Goal: Task Accomplishment & Management: Manage account settings

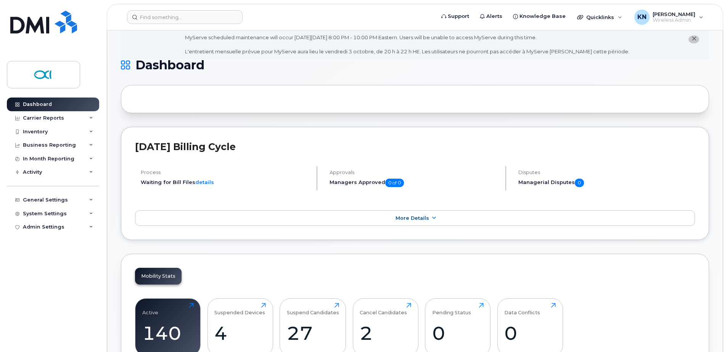
scroll to position [76, 0]
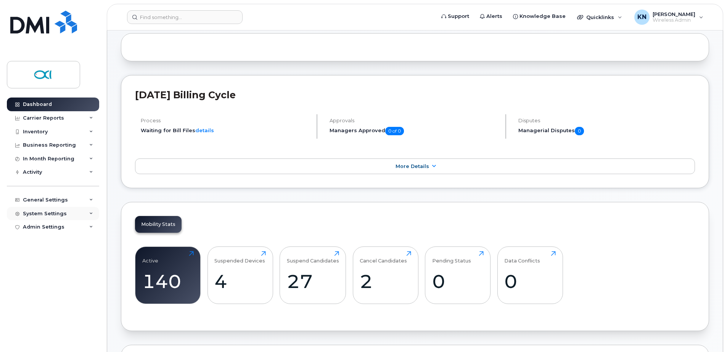
click at [47, 212] on div "System Settings" at bounding box center [45, 214] width 44 height 6
click at [52, 201] on div "General Settings" at bounding box center [45, 200] width 45 height 6
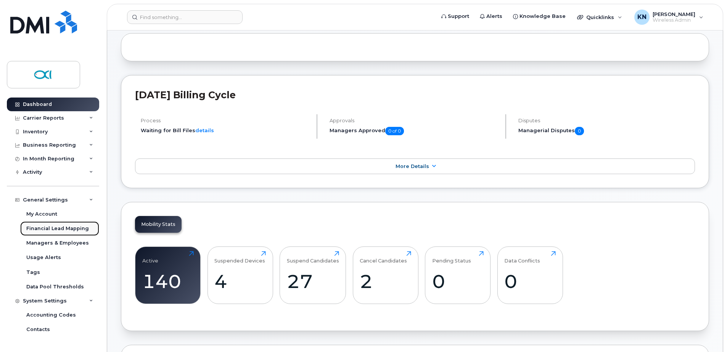
click at [48, 226] on div "Financial Lead Mapping" at bounding box center [57, 228] width 63 height 7
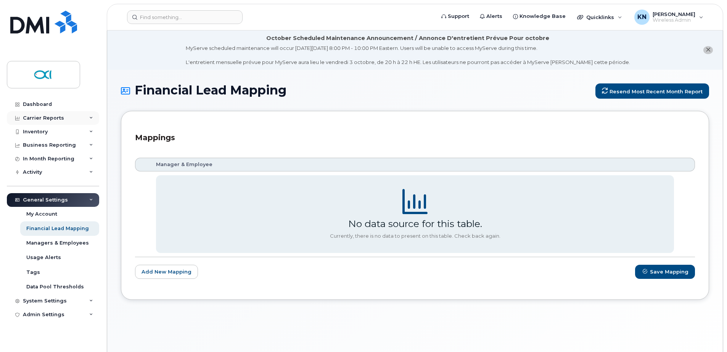
click at [34, 116] on div "Carrier Reports" at bounding box center [43, 118] width 41 height 6
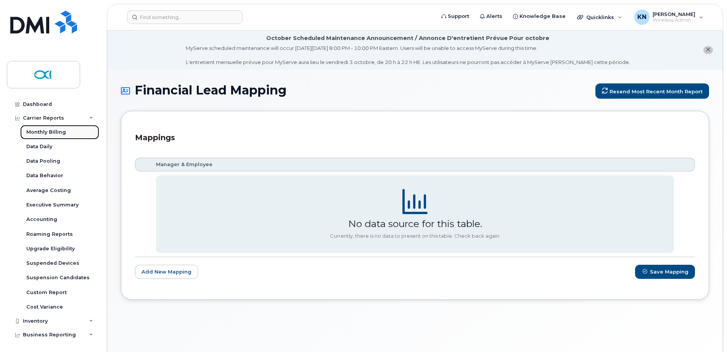
click at [43, 132] on div "Monthly Billing" at bounding box center [46, 132] width 40 height 7
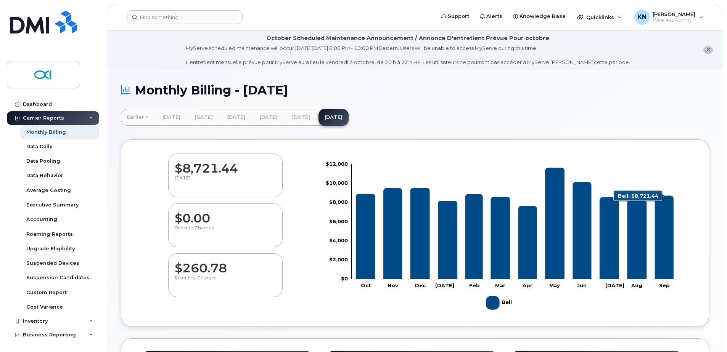
click at [671, 229] on icon "Bell" at bounding box center [664, 237] width 19 height 83
click at [640, 236] on icon "Bell" at bounding box center [636, 240] width 19 height 80
click at [598, 238] on rect "Chart" at bounding box center [514, 221] width 326 height 115
click at [584, 238] on icon "Bell" at bounding box center [581, 230] width 19 height 97
click at [316, 117] on link "August 2025" at bounding box center [301, 117] width 30 height 17
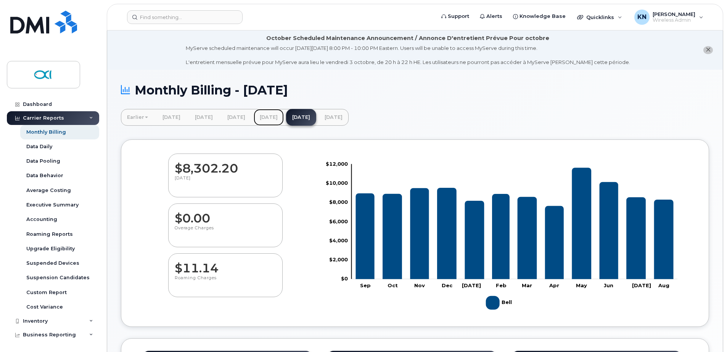
click at [284, 119] on link "[DATE]" at bounding box center [269, 117] width 30 height 17
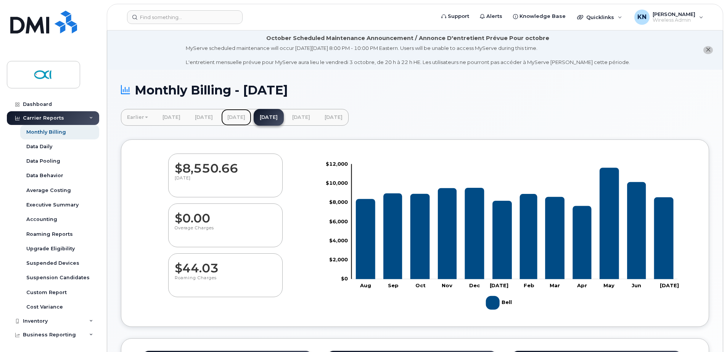
click at [251, 116] on link "[DATE]" at bounding box center [236, 117] width 30 height 17
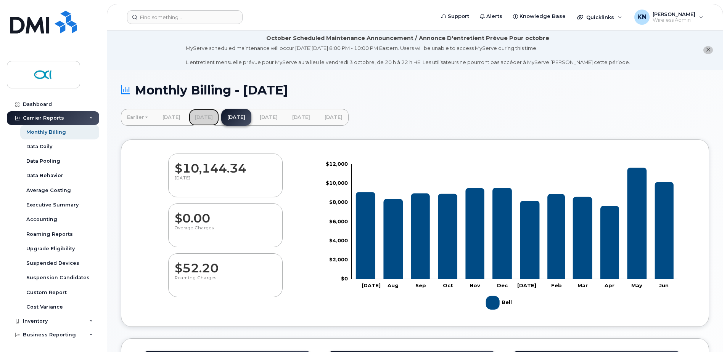
click at [219, 116] on link "[DATE]" at bounding box center [204, 117] width 30 height 17
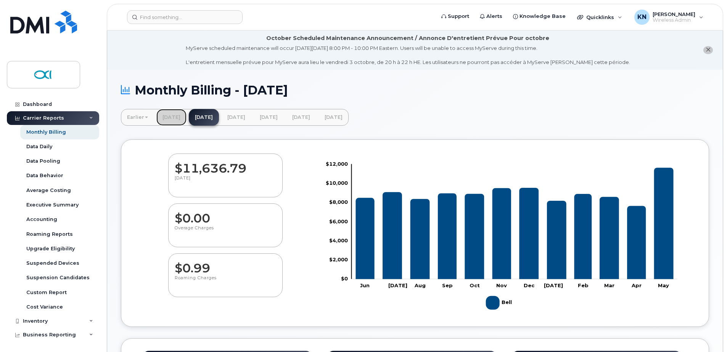
click at [173, 118] on link "[DATE]" at bounding box center [171, 117] width 30 height 17
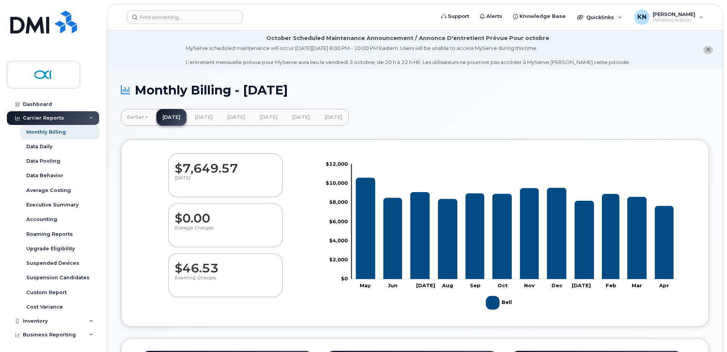
click at [134, 114] on link "Earlier" at bounding box center [137, 117] width 33 height 17
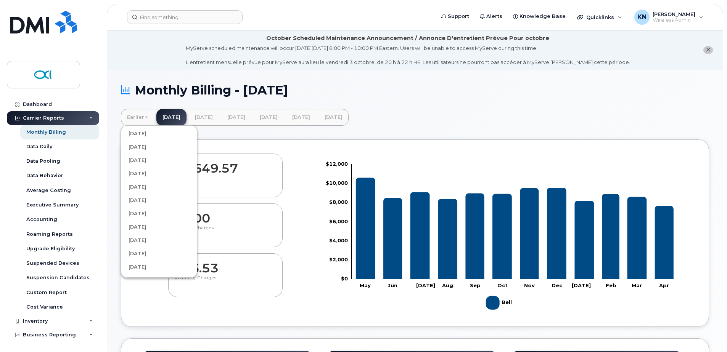
click at [448, 109] on div "Earlier March 2025 February 2025 January 2025 December 2024 November 2024 Octob…" at bounding box center [415, 117] width 588 height 17
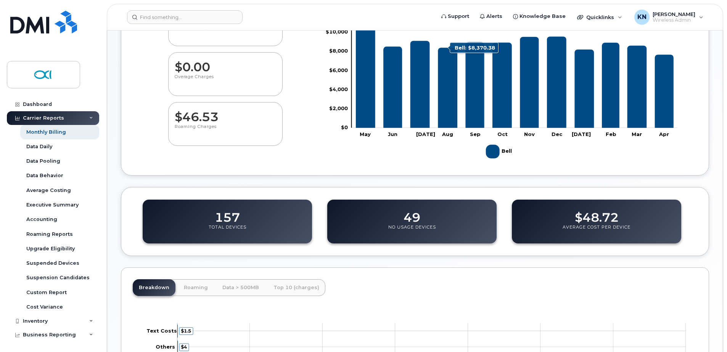
scroll to position [152, 0]
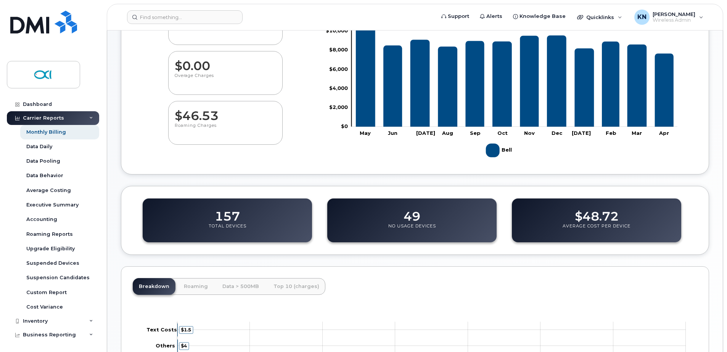
click at [218, 221] on dd "157" at bounding box center [227, 212] width 25 height 21
click at [230, 220] on dd "157" at bounding box center [227, 212] width 25 height 21
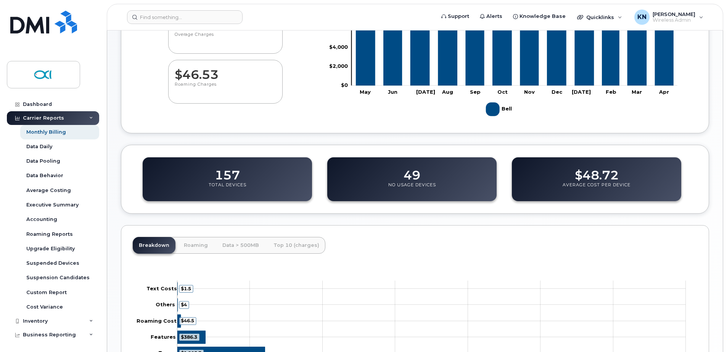
scroll to position [267, 0]
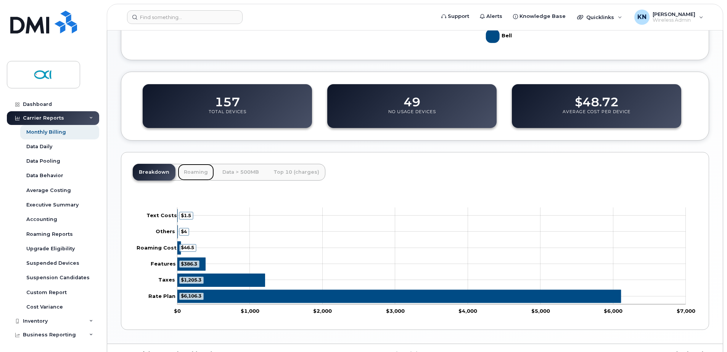
click at [186, 164] on link "Roaming" at bounding box center [196, 172] width 36 height 17
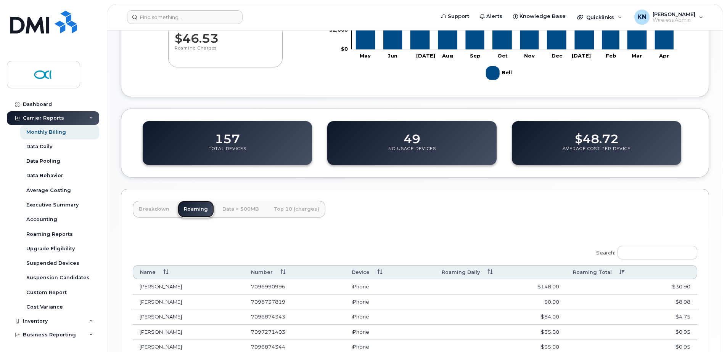
scroll to position [268, 0]
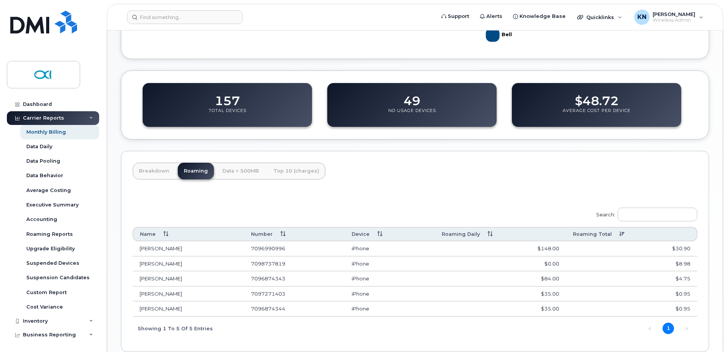
click at [682, 249] on td "$30.90" at bounding box center [631, 248] width 131 height 15
click at [154, 246] on td "Kris Smith" at bounding box center [188, 248] width 111 height 15
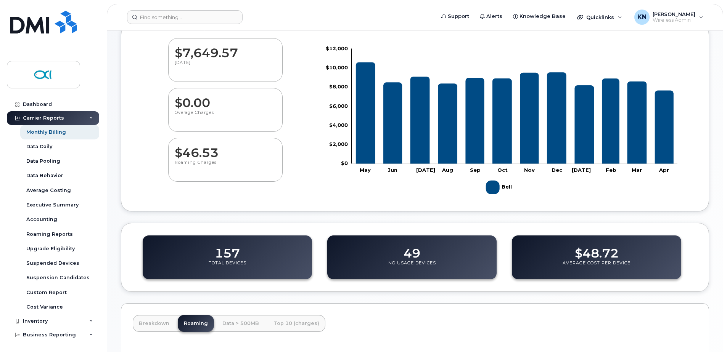
scroll to position [0, 0]
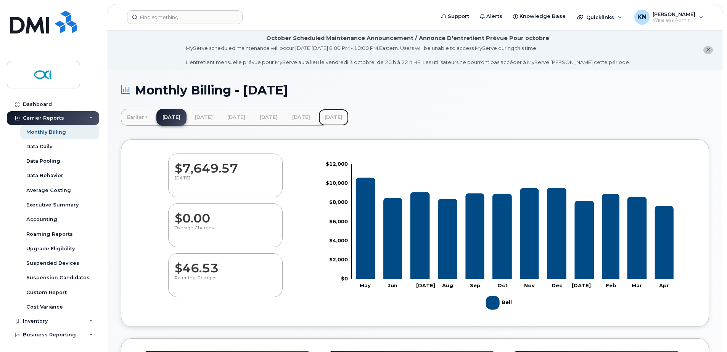
click at [348, 117] on link "September 2025" at bounding box center [333, 117] width 30 height 17
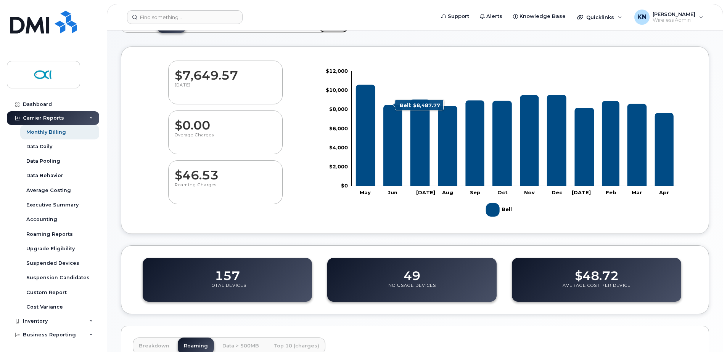
scroll to position [191, 0]
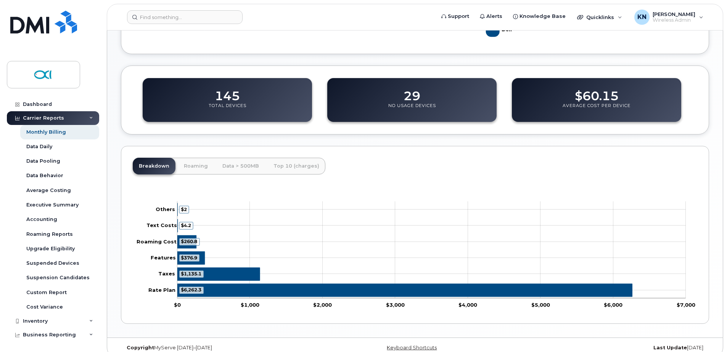
scroll to position [283, 0]
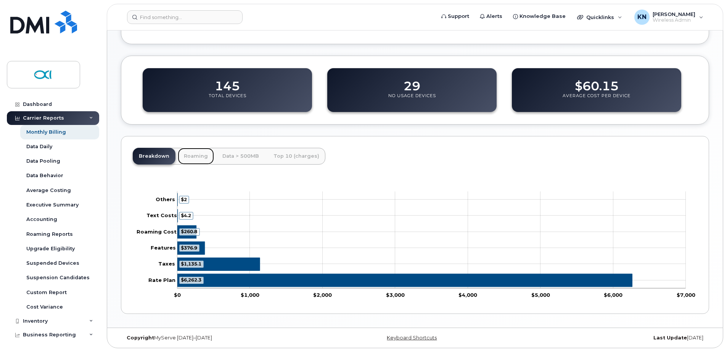
click at [192, 153] on link "Roaming" at bounding box center [196, 156] width 36 height 17
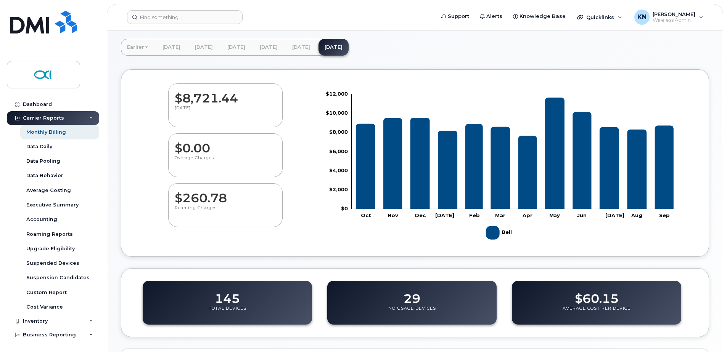
scroll to position [0, 0]
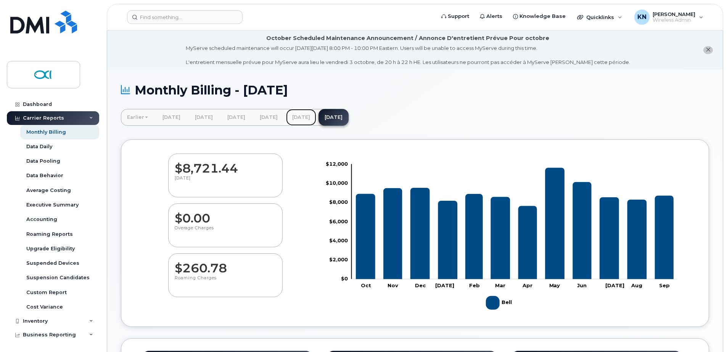
click at [316, 118] on link "[DATE]" at bounding box center [301, 117] width 30 height 17
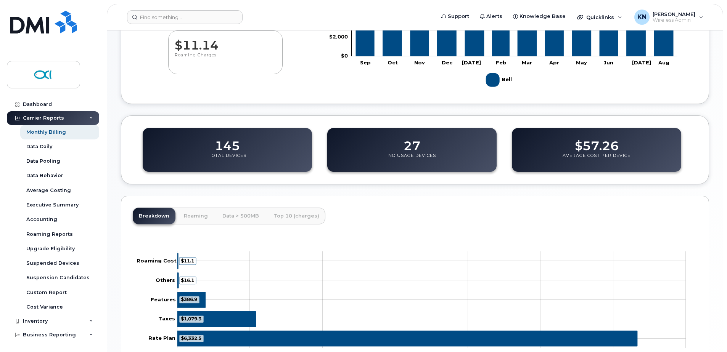
scroll to position [283, 0]
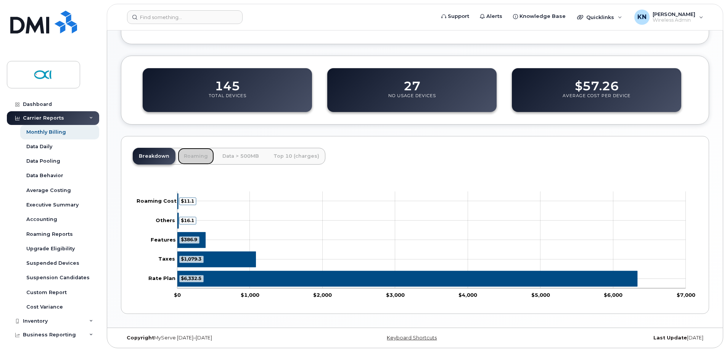
drag, startPoint x: 187, startPoint y: 156, endPoint x: 182, endPoint y: 155, distance: 5.0
click at [187, 156] on link "Roaming" at bounding box center [196, 156] width 36 height 17
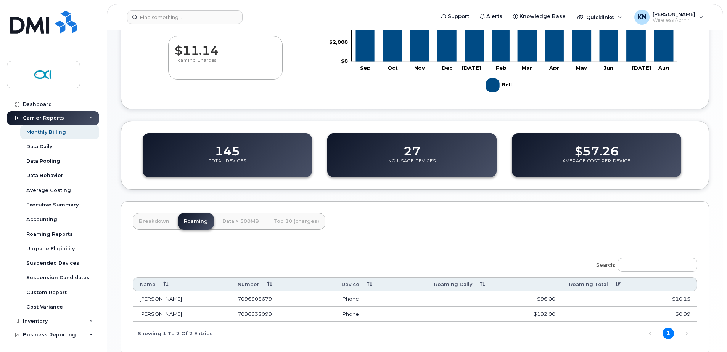
scroll to position [185, 0]
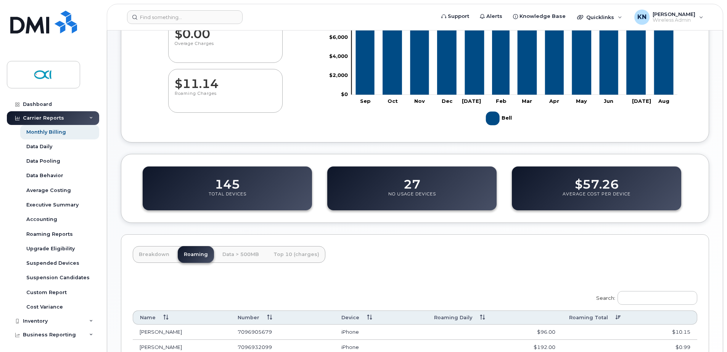
click at [205, 85] on dd "$11.14" at bounding box center [225, 79] width 101 height 21
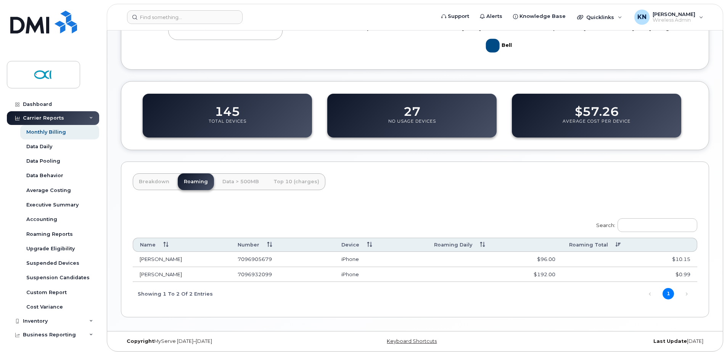
scroll to position [261, 0]
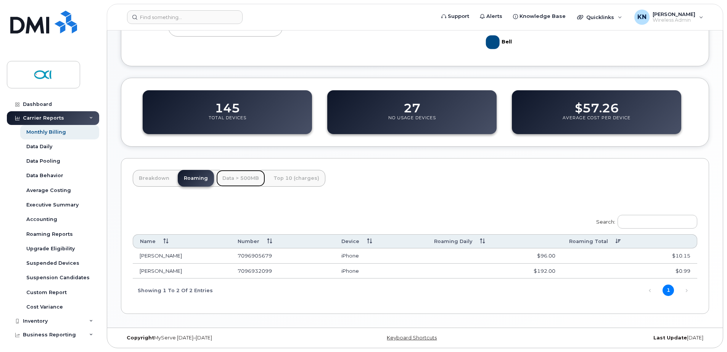
click at [239, 178] on link "Data > 500MB" at bounding box center [240, 178] width 49 height 17
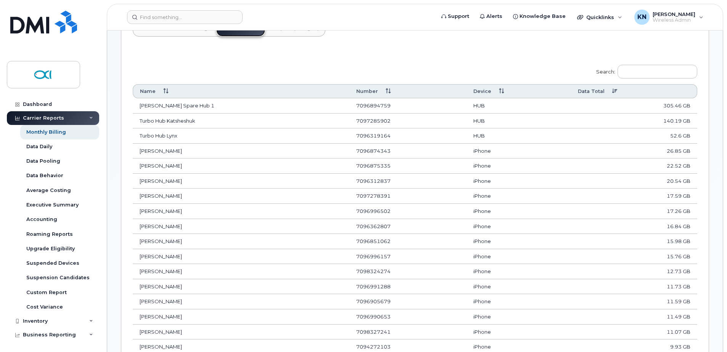
scroll to position [413, 0]
click at [663, 87] on th "Data Total" at bounding box center [634, 89] width 126 height 14
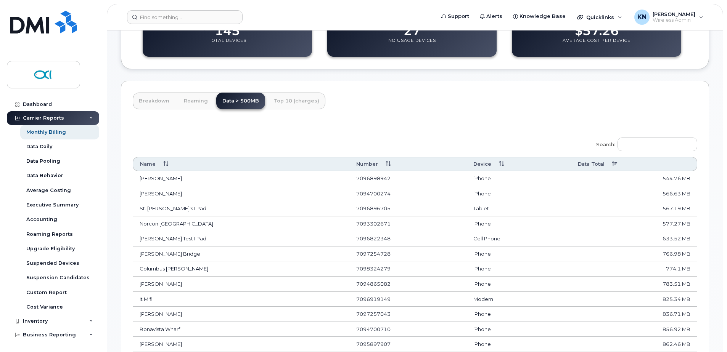
scroll to position [337, 0]
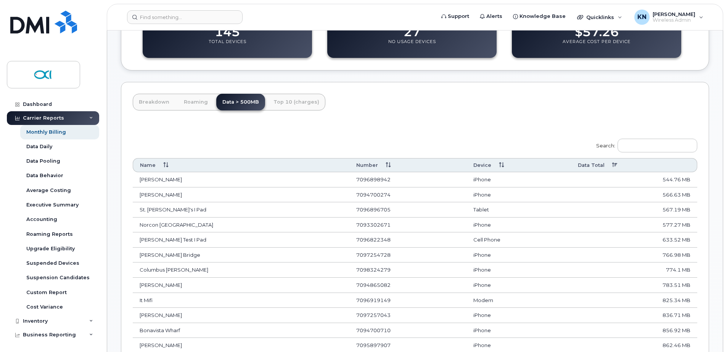
click at [638, 165] on th "Data Total" at bounding box center [634, 165] width 126 height 14
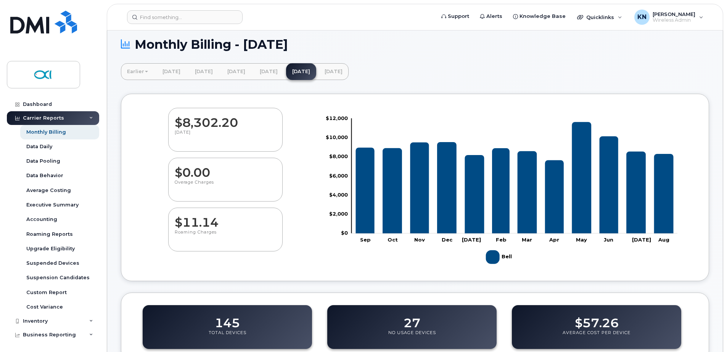
scroll to position [32, 0]
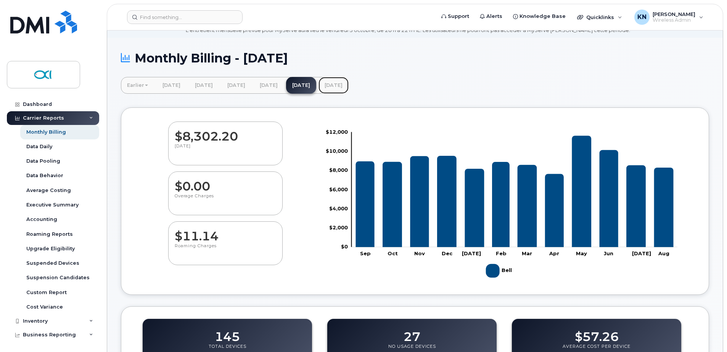
click at [348, 89] on link "September 2025" at bounding box center [333, 85] width 30 height 17
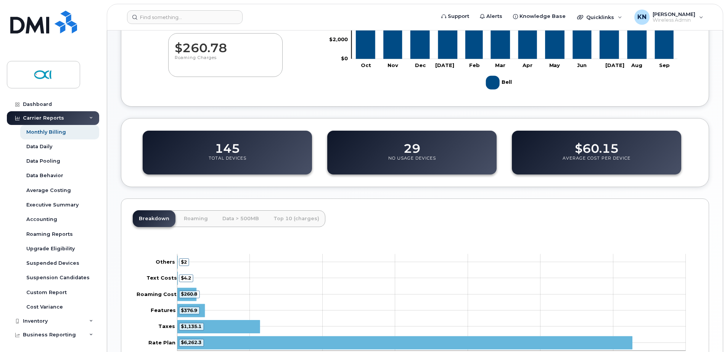
scroll to position [229, 0]
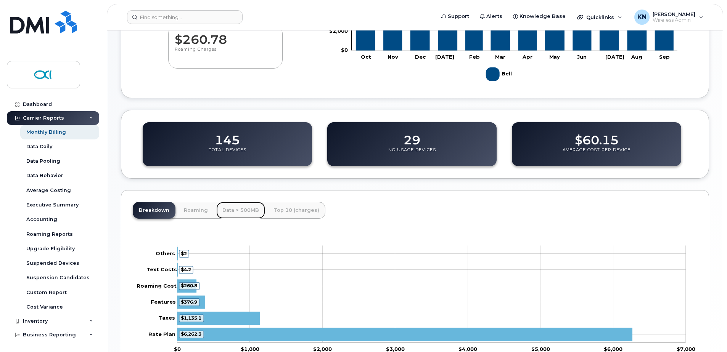
click at [233, 207] on link "Data > 500MB" at bounding box center [240, 210] width 49 height 17
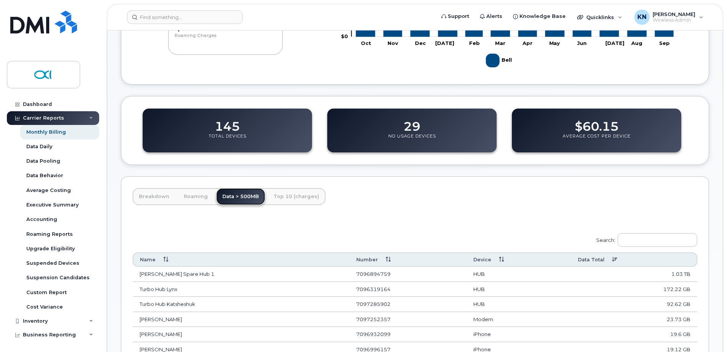
scroll to position [267, 0]
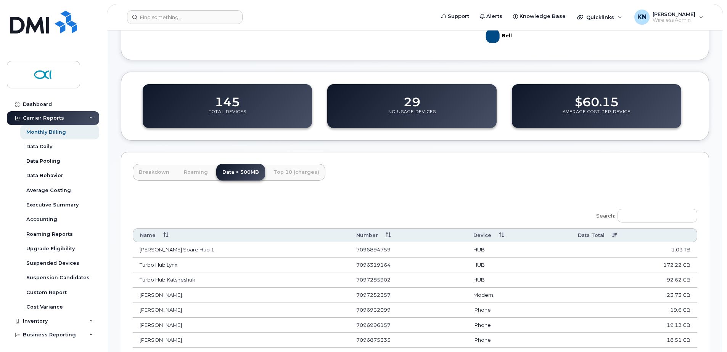
click at [608, 232] on th "Data Total" at bounding box center [634, 235] width 126 height 14
click at [613, 233] on th "Data Total" at bounding box center [634, 235] width 126 height 14
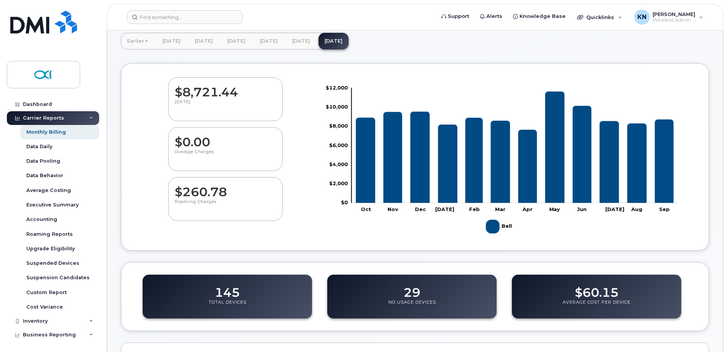
scroll to position [0, 0]
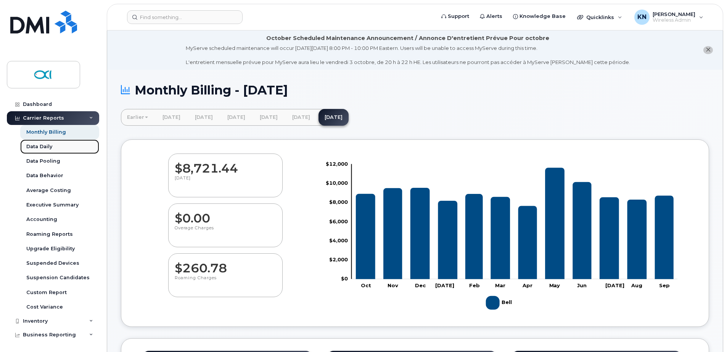
click at [22, 145] on link "Data Daily" at bounding box center [59, 147] width 79 height 14
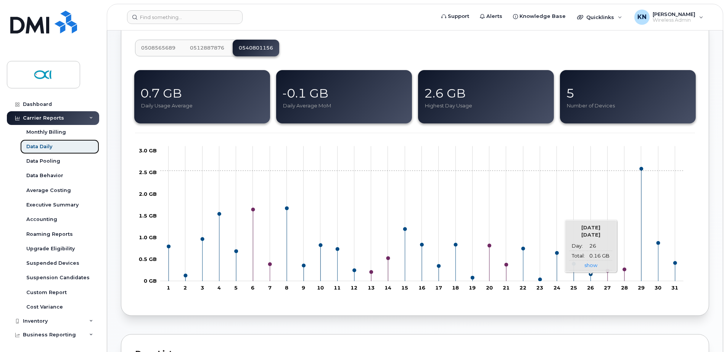
scroll to position [76, 0]
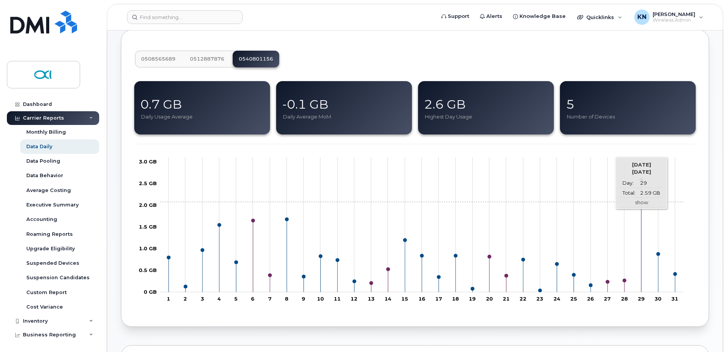
click at [640, 202] on link "show" at bounding box center [641, 202] width 13 height 6
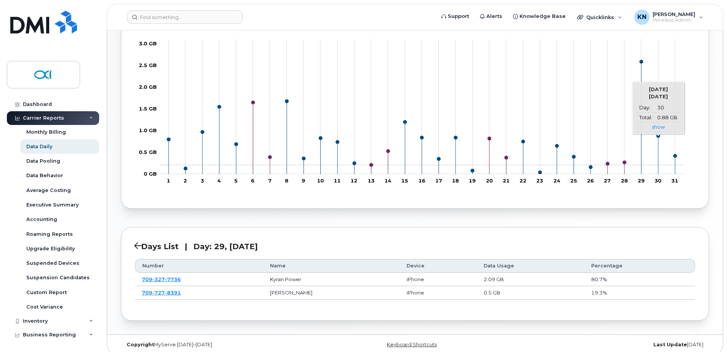
scroll to position [201, 0]
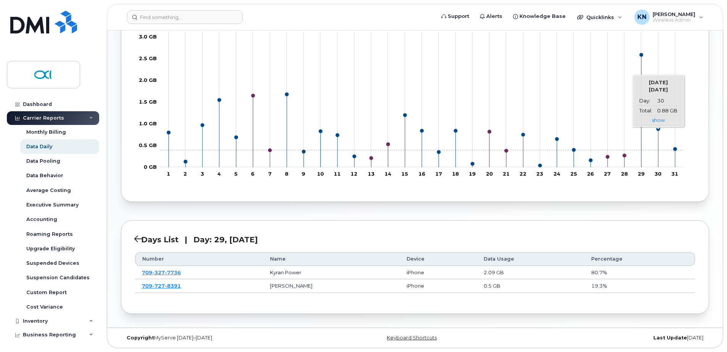
click at [655, 150] on rect "Chart" at bounding box center [421, 99] width 523 height 135
click at [657, 148] on rect "Chart" at bounding box center [421, 99] width 523 height 135
click at [659, 121] on link "show" at bounding box center [658, 120] width 13 height 6
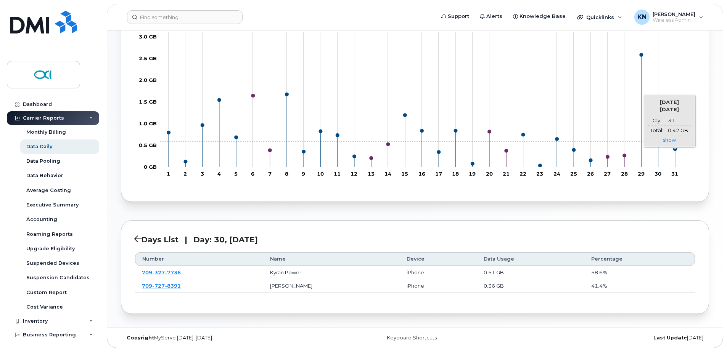
click at [677, 141] on td "show" at bounding box center [669, 140] width 43 height 10
click at [671, 141] on link "show" at bounding box center [669, 140] width 13 height 6
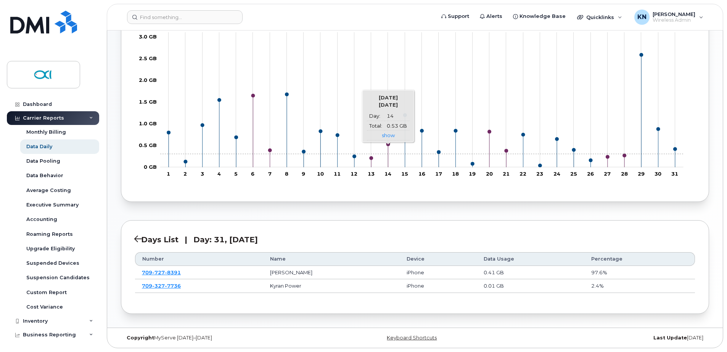
click at [386, 154] on rect "Chart" at bounding box center [421, 99] width 523 height 135
click at [388, 145] on circle "Chart" at bounding box center [388, 145] width 4 height 4
click at [389, 134] on link "show" at bounding box center [388, 135] width 13 height 6
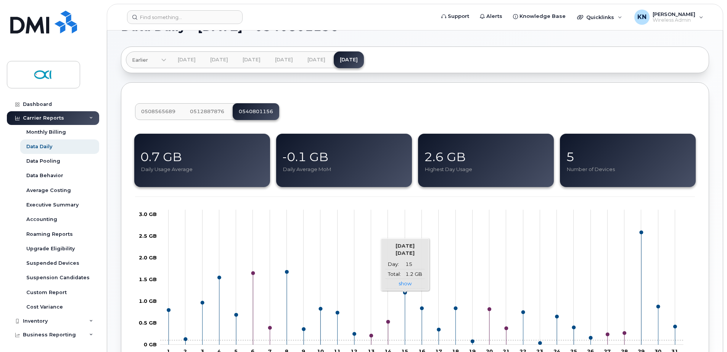
scroll to position [0, 0]
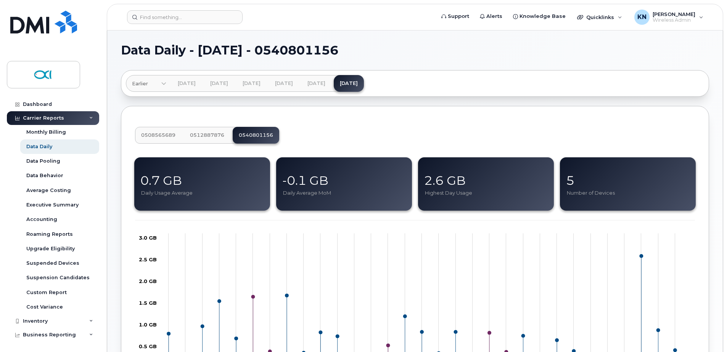
click at [153, 135] on span "0508565689" at bounding box center [158, 135] width 34 height 6
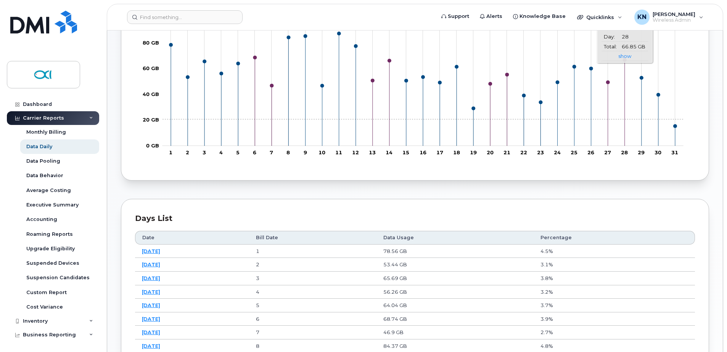
scroll to position [229, 0]
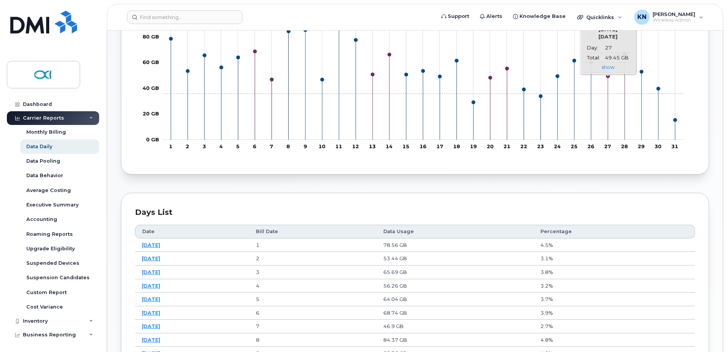
click at [607, 94] on rect "Chart" at bounding box center [422, 72] width 521 height 135
click at [609, 67] on link "show" at bounding box center [607, 67] width 13 height 6
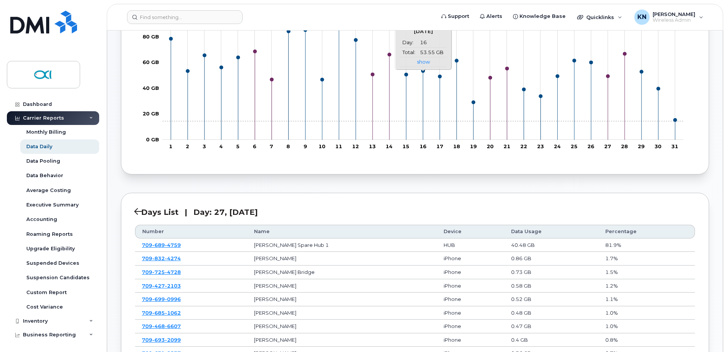
scroll to position [152, 0]
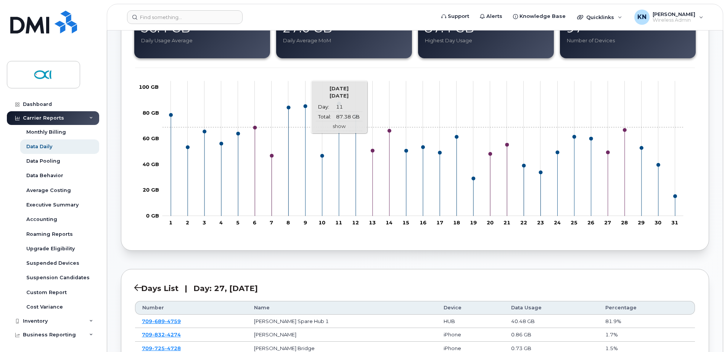
click at [339, 127] on link "show" at bounding box center [338, 126] width 13 height 6
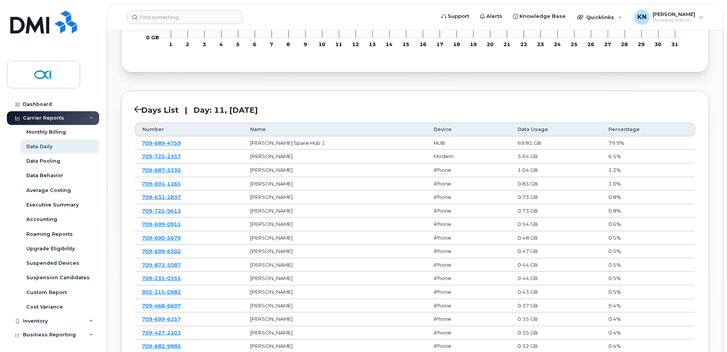
scroll to position [343, 0]
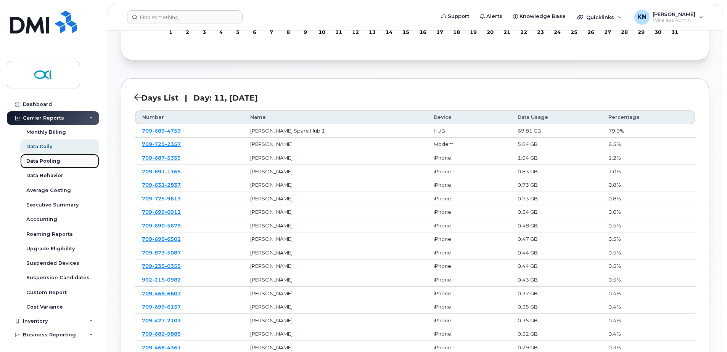
click at [43, 160] on div "Data Pooling" at bounding box center [43, 161] width 34 height 7
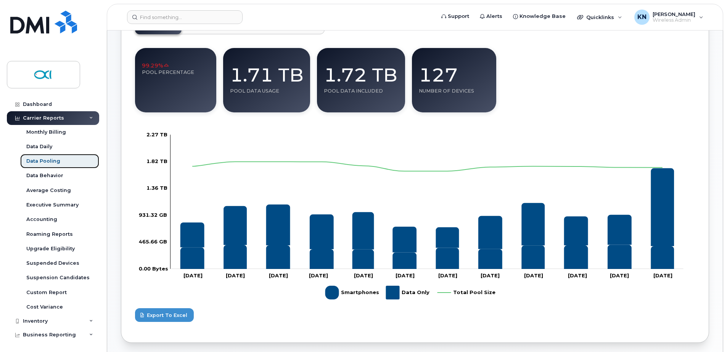
scroll to position [114, 0]
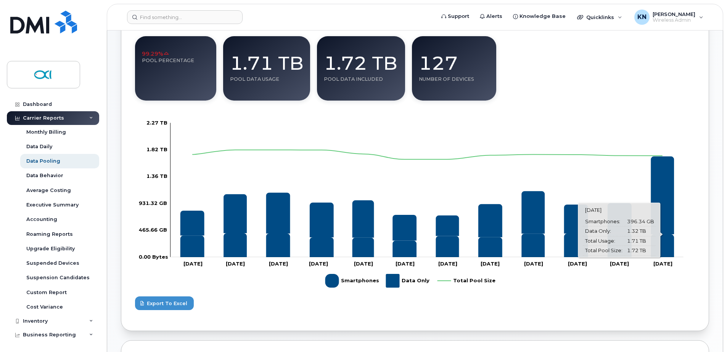
click at [665, 183] on icon "Data Only" at bounding box center [661, 195] width 23 height 78
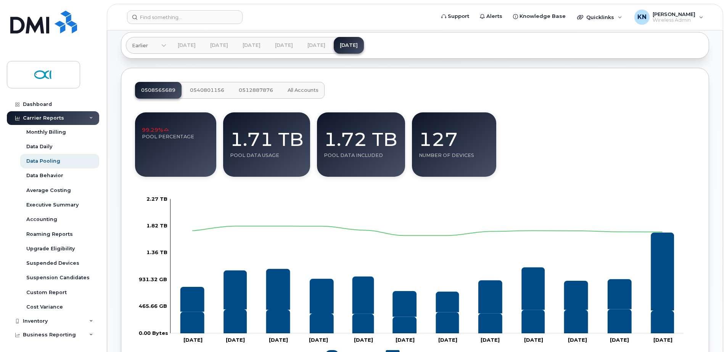
scroll to position [0, 0]
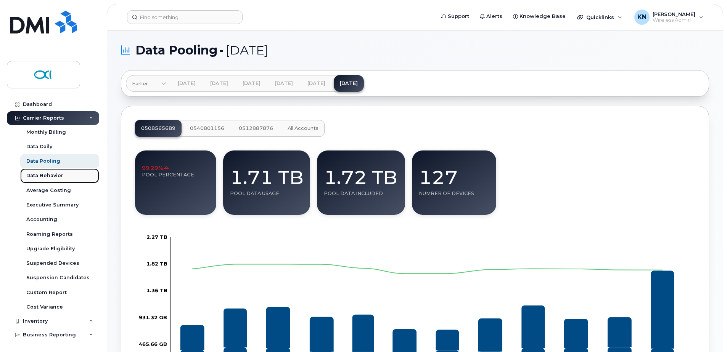
click at [35, 177] on div "Data Behavior" at bounding box center [44, 175] width 37 height 7
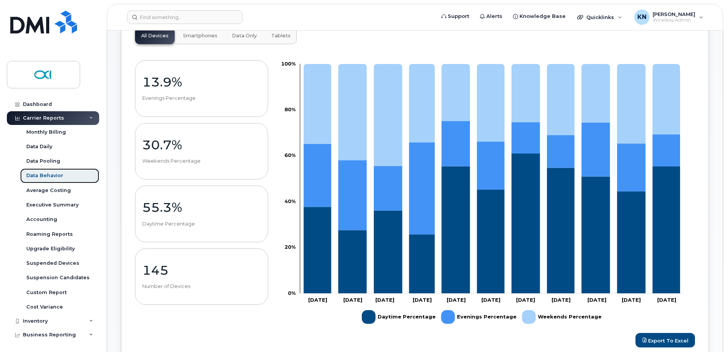
scroll to position [114, 0]
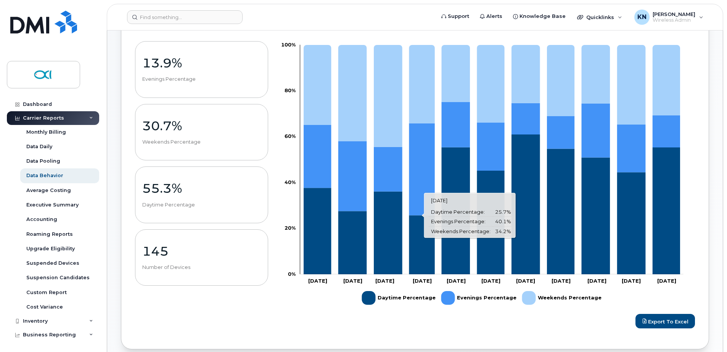
click at [420, 235] on icon "Daytime Percentage" at bounding box center [422, 244] width 26 height 59
click at [425, 173] on icon "Evenings Percentage" at bounding box center [422, 170] width 26 height 92
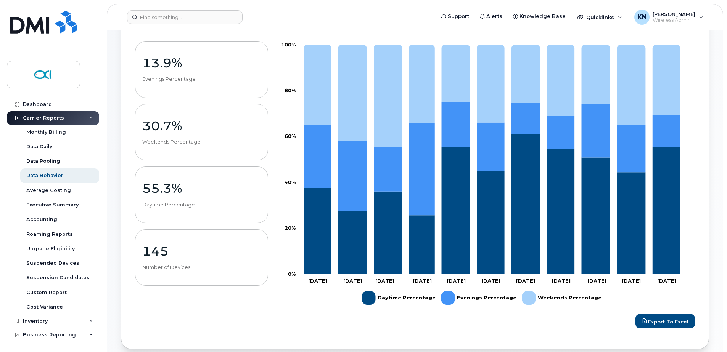
click at [232, 140] on p "Weekends Percentage" at bounding box center [201, 142] width 119 height 7
click at [217, 198] on div "55.3% Daytime Percentage" at bounding box center [201, 194] width 119 height 27
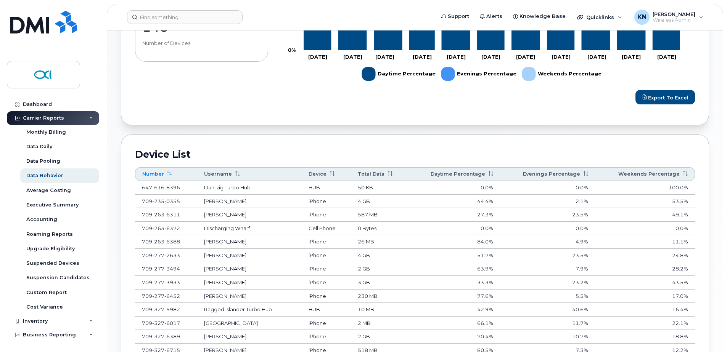
scroll to position [343, 0]
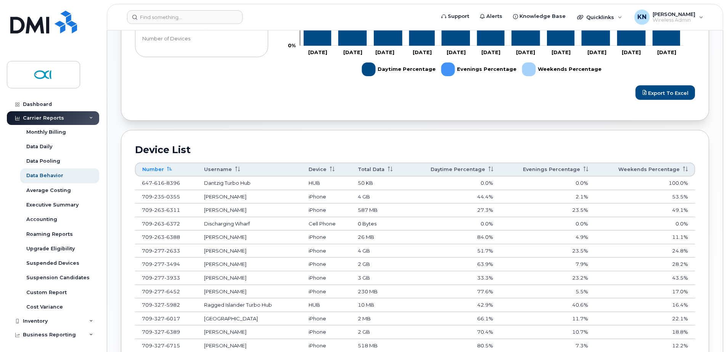
click at [480, 169] on th "Daytime Percentage" at bounding box center [454, 170] width 91 height 14
click at [571, 171] on th "Evenings Percentage" at bounding box center [548, 170] width 94 height 14
drag, startPoint x: 564, startPoint y: 192, endPoint x: 563, endPoint y: 204, distance: 11.9
click at [563, 204] on td "73.2%" at bounding box center [546, 211] width 95 height 14
click at [374, 170] on th "Total Data" at bounding box center [377, 170] width 58 height 14
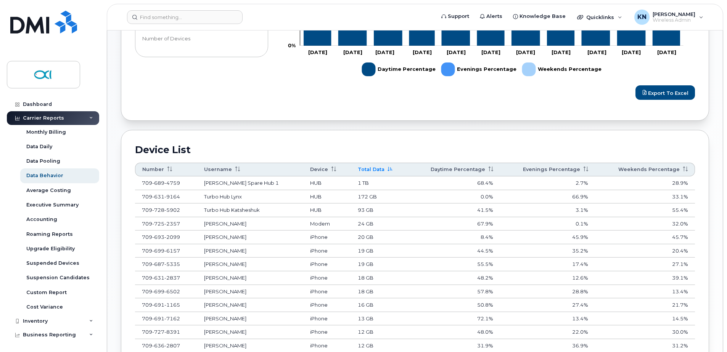
click at [465, 169] on th "Daytime Percentage" at bounding box center [454, 170] width 91 height 14
click at [569, 170] on th "Evenings Percentage" at bounding box center [548, 170] width 94 height 14
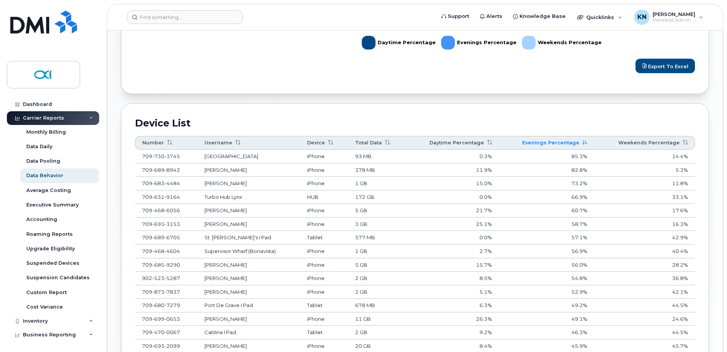
scroll to position [419, 0]
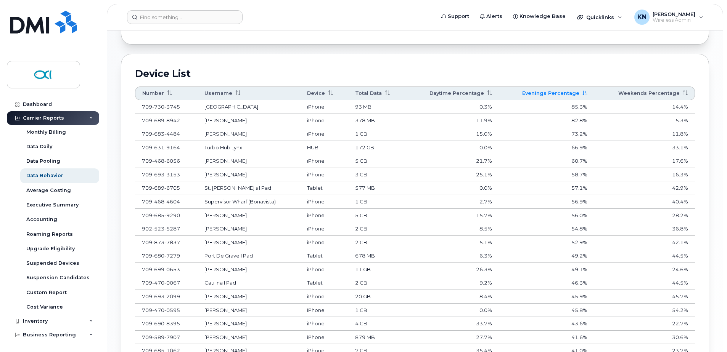
click at [683, 93] on icon at bounding box center [684, 93] width 5 height 5
drag, startPoint x: 683, startPoint y: 150, endPoint x: 695, endPoint y: 132, distance: 22.3
click at [695, 132] on div "Device List Number Username Device Total Data Daytime Percentage Evenings Perce…" at bounding box center [415, 266] width 588 height 424
click at [491, 146] on td "33.3%" at bounding box center [452, 148] width 92 height 14
drag, startPoint x: 491, startPoint y: 146, endPoint x: 691, endPoint y: 121, distance: 201.8
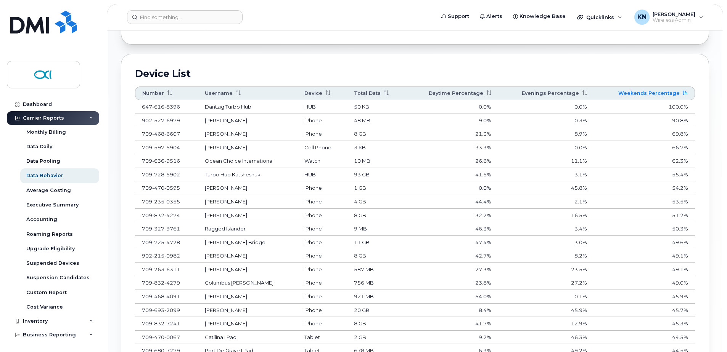
click at [691, 121] on td "90.8%" at bounding box center [644, 121] width 101 height 14
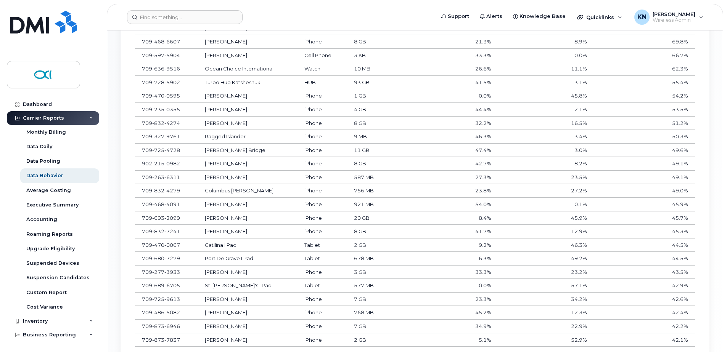
scroll to position [534, 0]
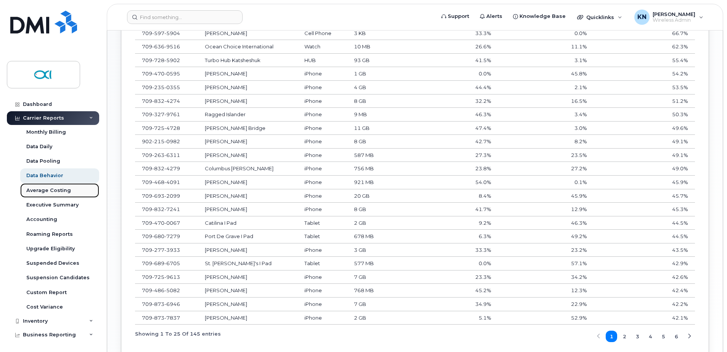
click at [53, 197] on link "Average Costing" at bounding box center [59, 190] width 79 height 14
click at [56, 192] on div "Average Costing" at bounding box center [48, 190] width 45 height 7
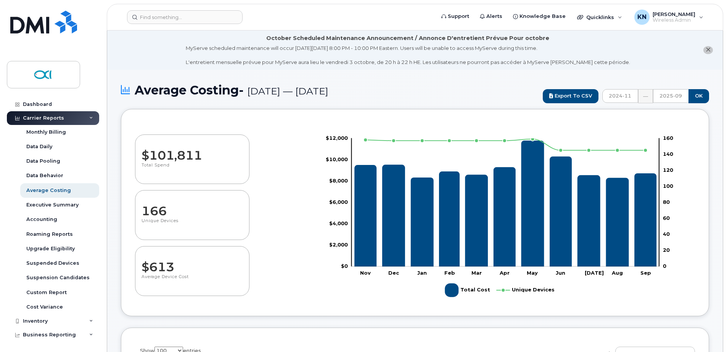
select select "100"
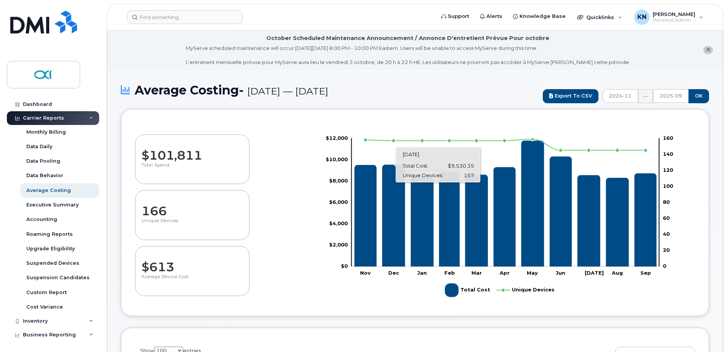
drag, startPoint x: 380, startPoint y: 146, endPoint x: 275, endPoint y: 152, distance: 105.4
click at [275, 152] on div "$101,811 Total Spend 166 Unique Devices $613 Average Device Cost" at bounding box center [225, 219] width 180 height 168
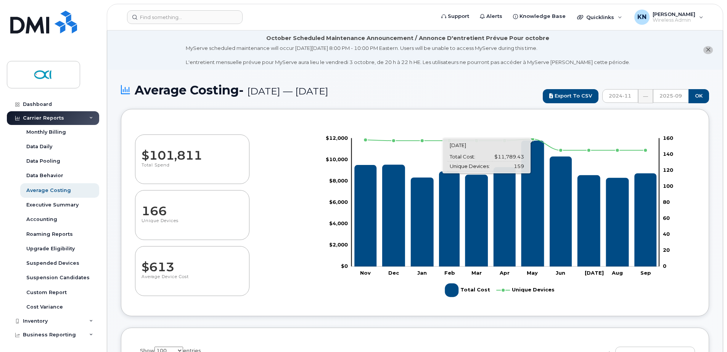
click at [536, 190] on icon "Total Cost" at bounding box center [532, 204] width 23 height 126
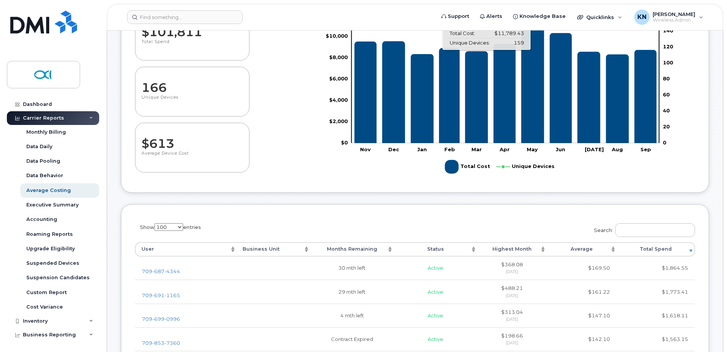
scroll to position [152, 0]
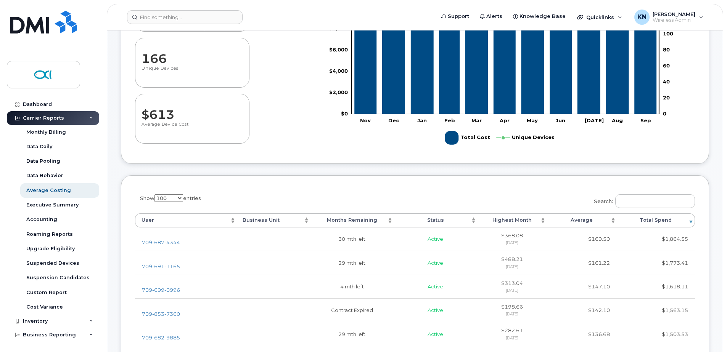
click at [361, 221] on th "Months Remaining" at bounding box center [351, 220] width 83 height 14
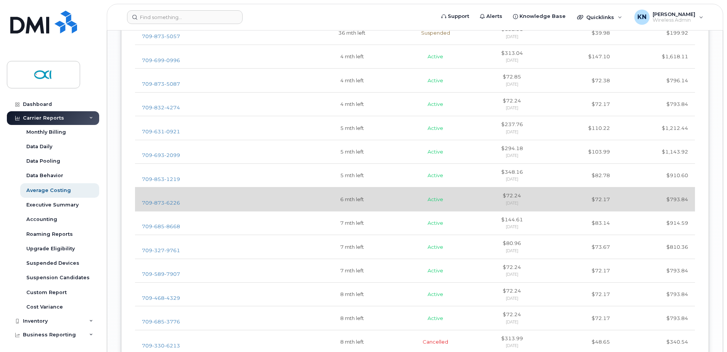
scroll to position [1792, 0]
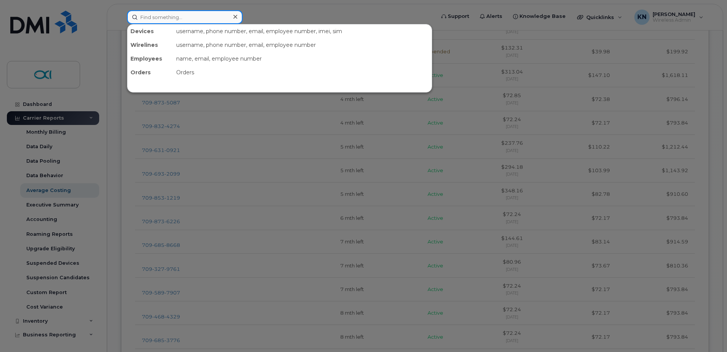
click at [182, 15] on input at bounding box center [185, 17] width 116 height 14
paste input "7098737837"
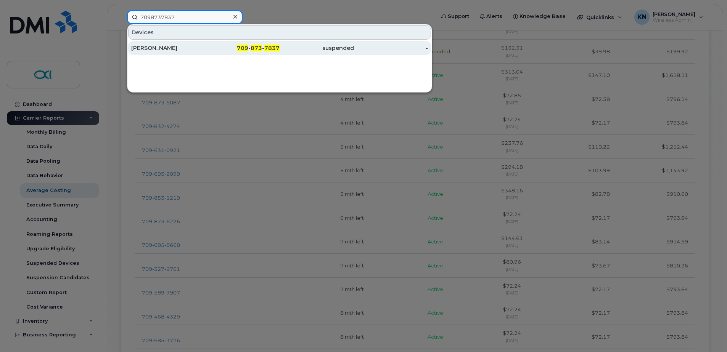
type input "7098737837"
click at [169, 49] on div "[PERSON_NAME]" at bounding box center [168, 48] width 74 height 8
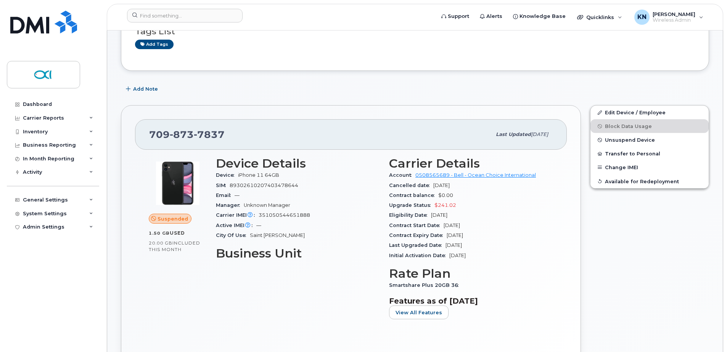
scroll to position [152, 0]
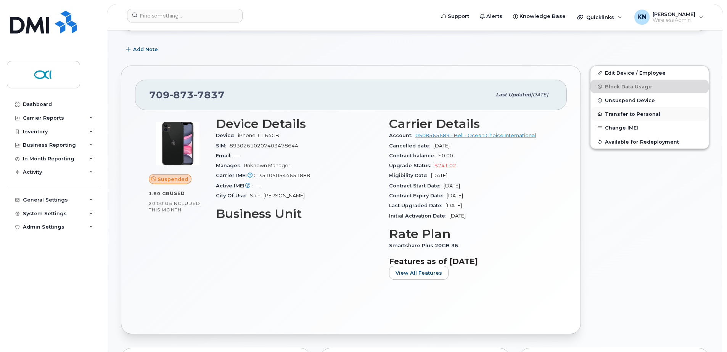
click at [620, 114] on button "Transfer to Personal" at bounding box center [649, 114] width 118 height 14
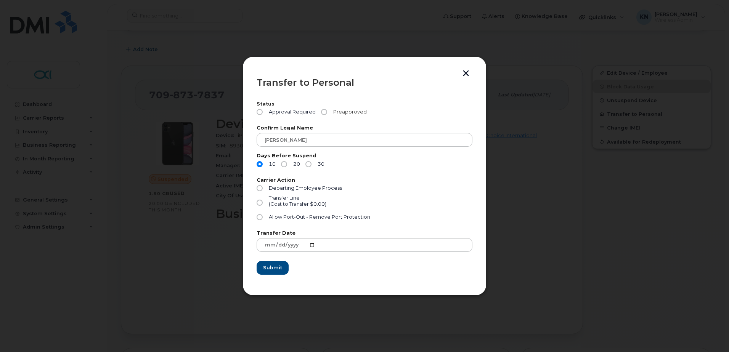
click at [324, 111] on input "Preapproved" at bounding box center [324, 112] width 6 height 6
radio input "true"
click at [308, 163] on input "30" at bounding box center [308, 164] width 6 height 6
radio input "true"
drag, startPoint x: 349, startPoint y: 185, endPoint x: 352, endPoint y: 180, distance: 5.6
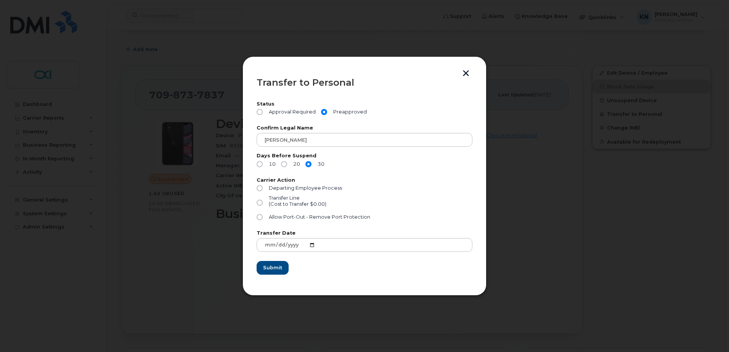
drag, startPoint x: 352, startPoint y: 180, endPoint x: 379, endPoint y: 159, distance: 34.8
click at [379, 159] on div "Days Before Suspend 10 20 30" at bounding box center [365, 162] width 216 height 17
click at [468, 74] on button "button" at bounding box center [465, 74] width 11 height 8
